Goal: Navigation & Orientation: Find specific page/section

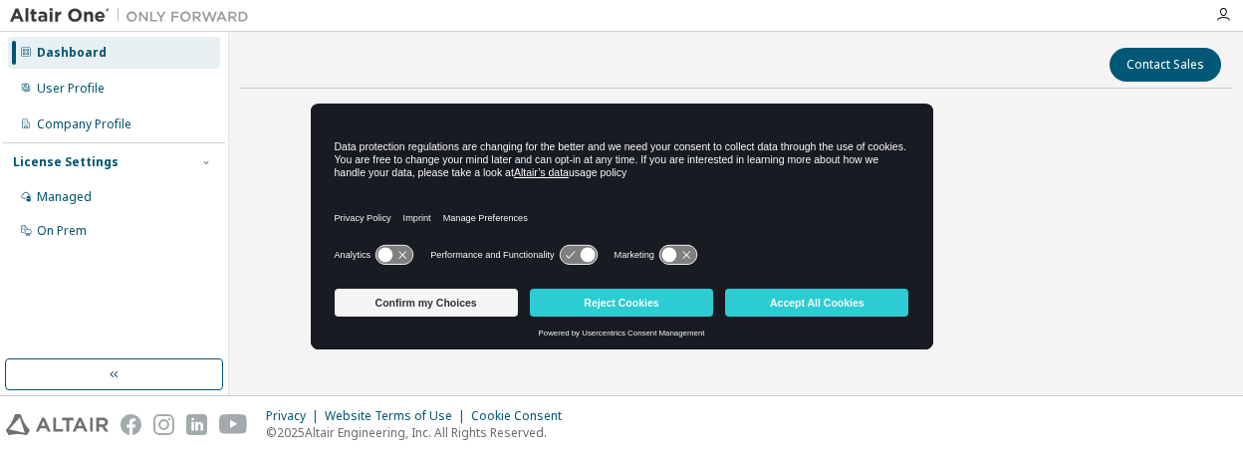
click at [452, 299] on button "Confirm my Choices" at bounding box center [426, 303] width 183 height 28
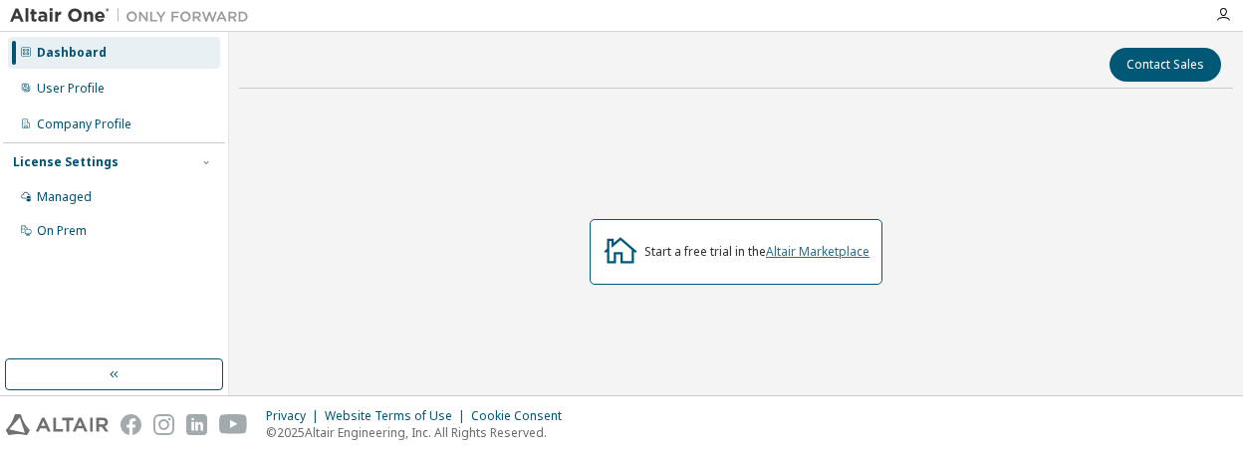
click at [834, 250] on link "Altair Marketplace" at bounding box center [818, 251] width 104 height 17
